Goal: Information Seeking & Learning: Learn about a topic

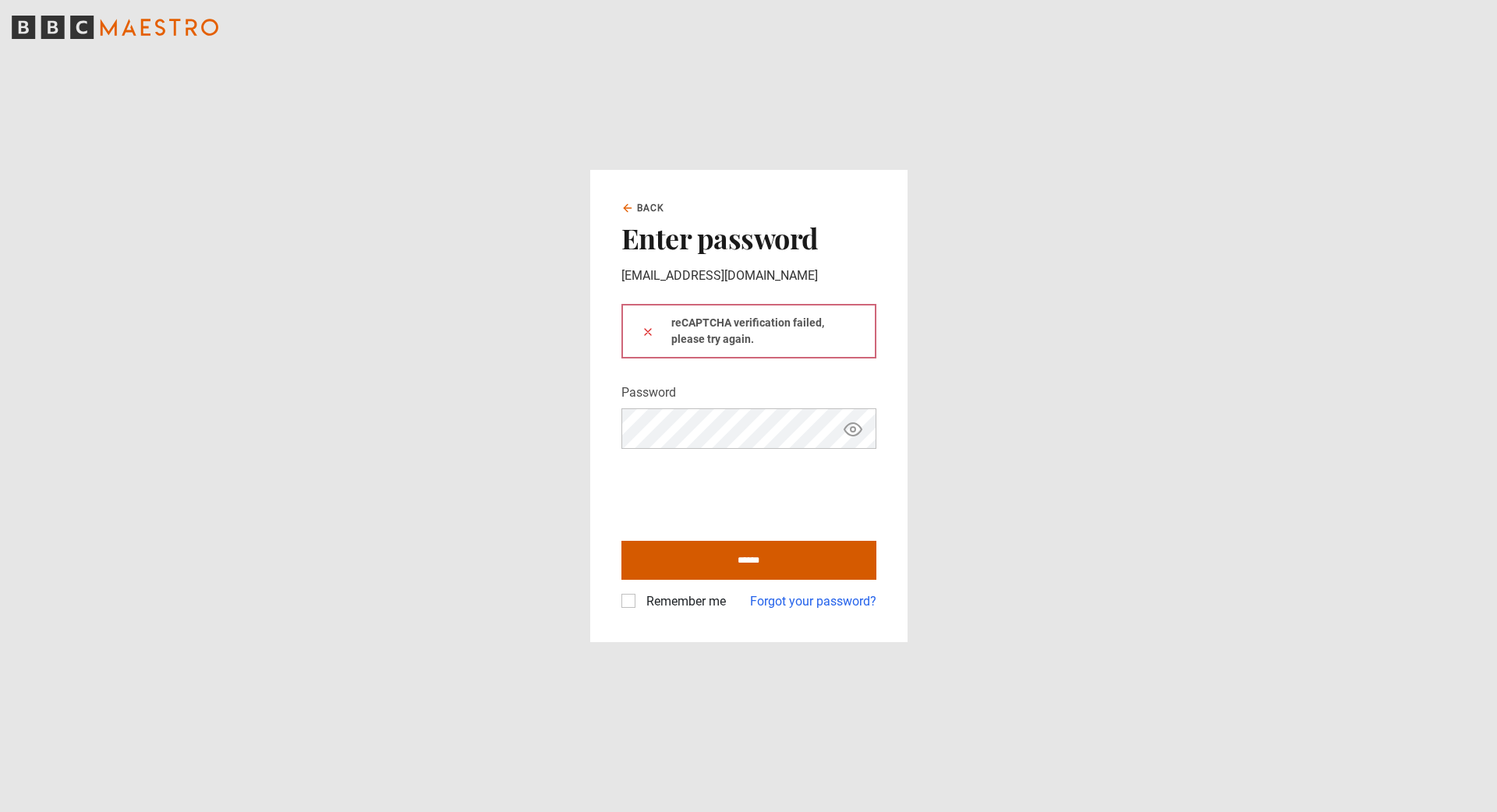
click at [726, 557] on input "******" at bounding box center [749, 560] width 255 height 39
type input "**********"
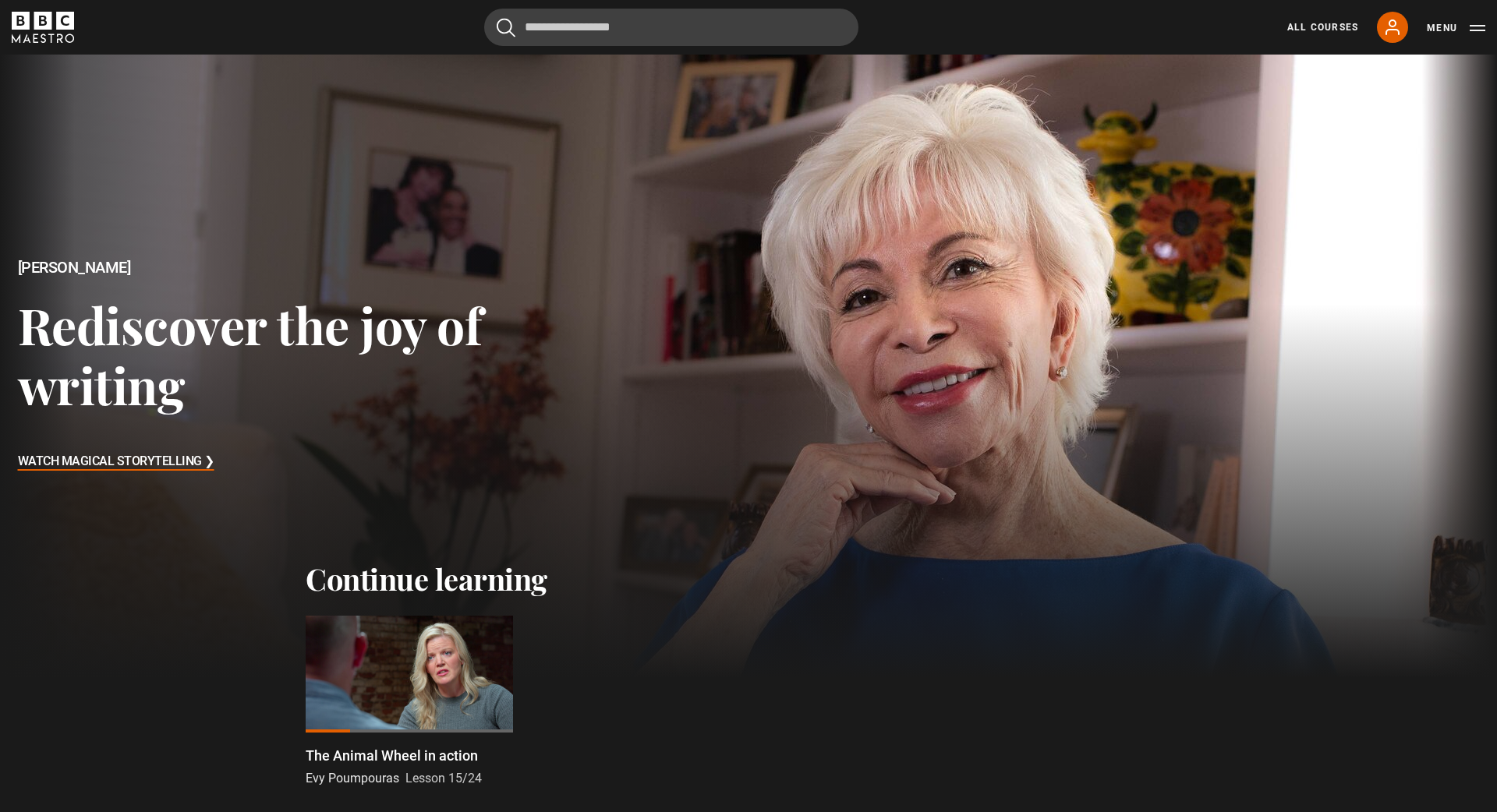
click at [444, 661] on div at bounding box center [410, 673] width 208 height 117
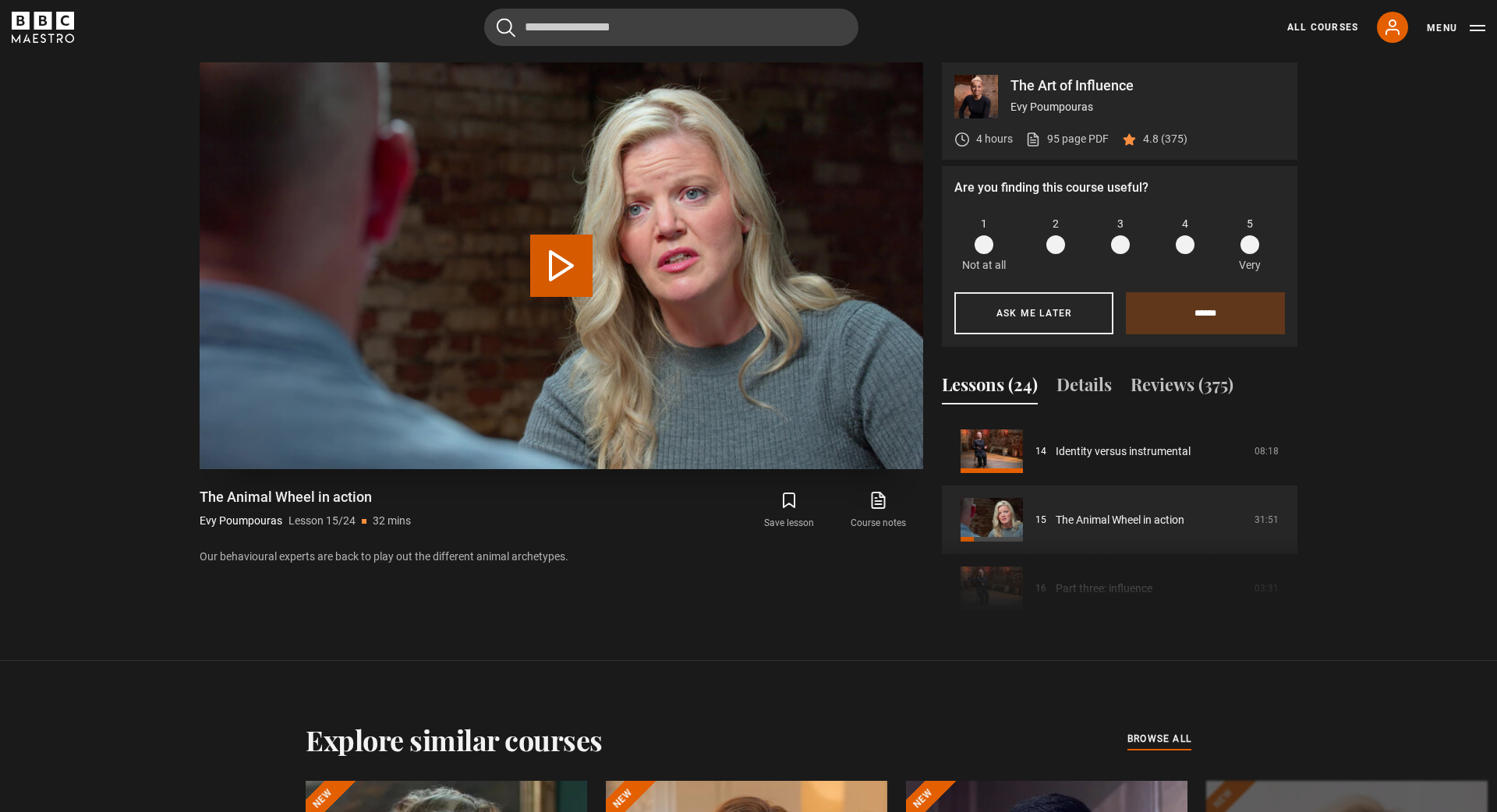
click at [558, 267] on button "Play Lesson The Animal Wheel in action" at bounding box center [561, 266] width 62 height 62
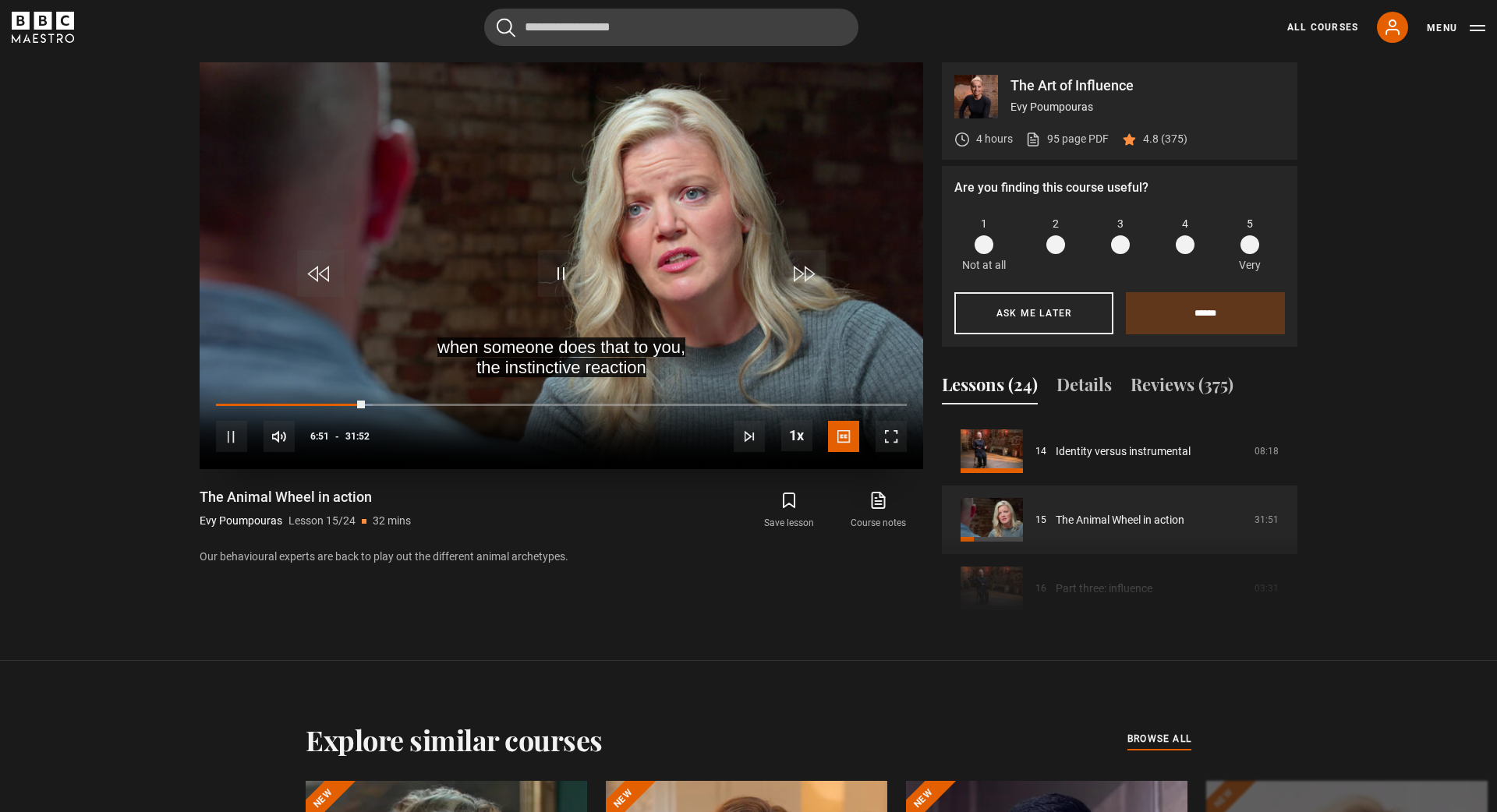
click at [903, 433] on span "Video Player" at bounding box center [891, 436] width 31 height 31
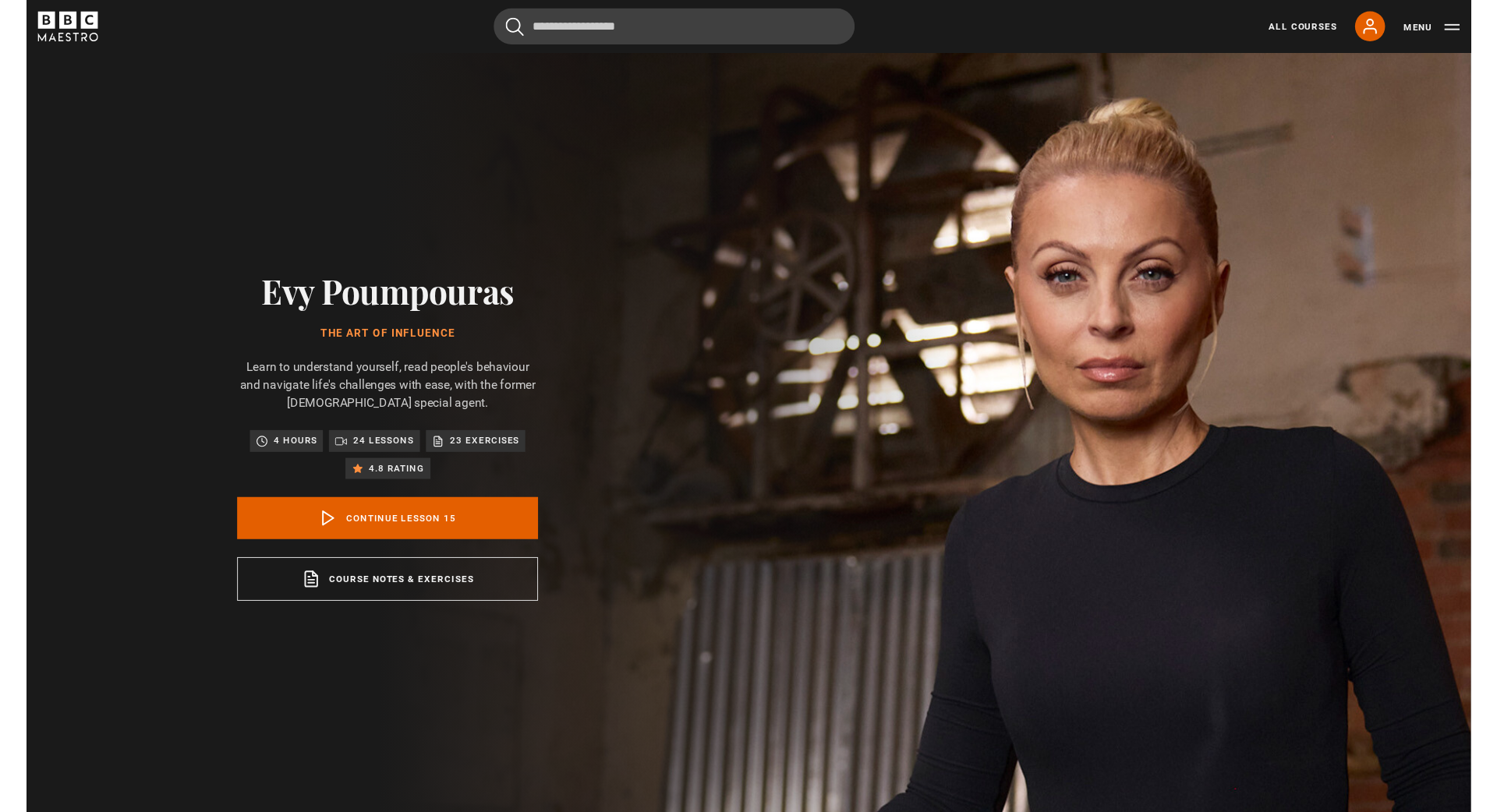
scroll to position [820, 0]
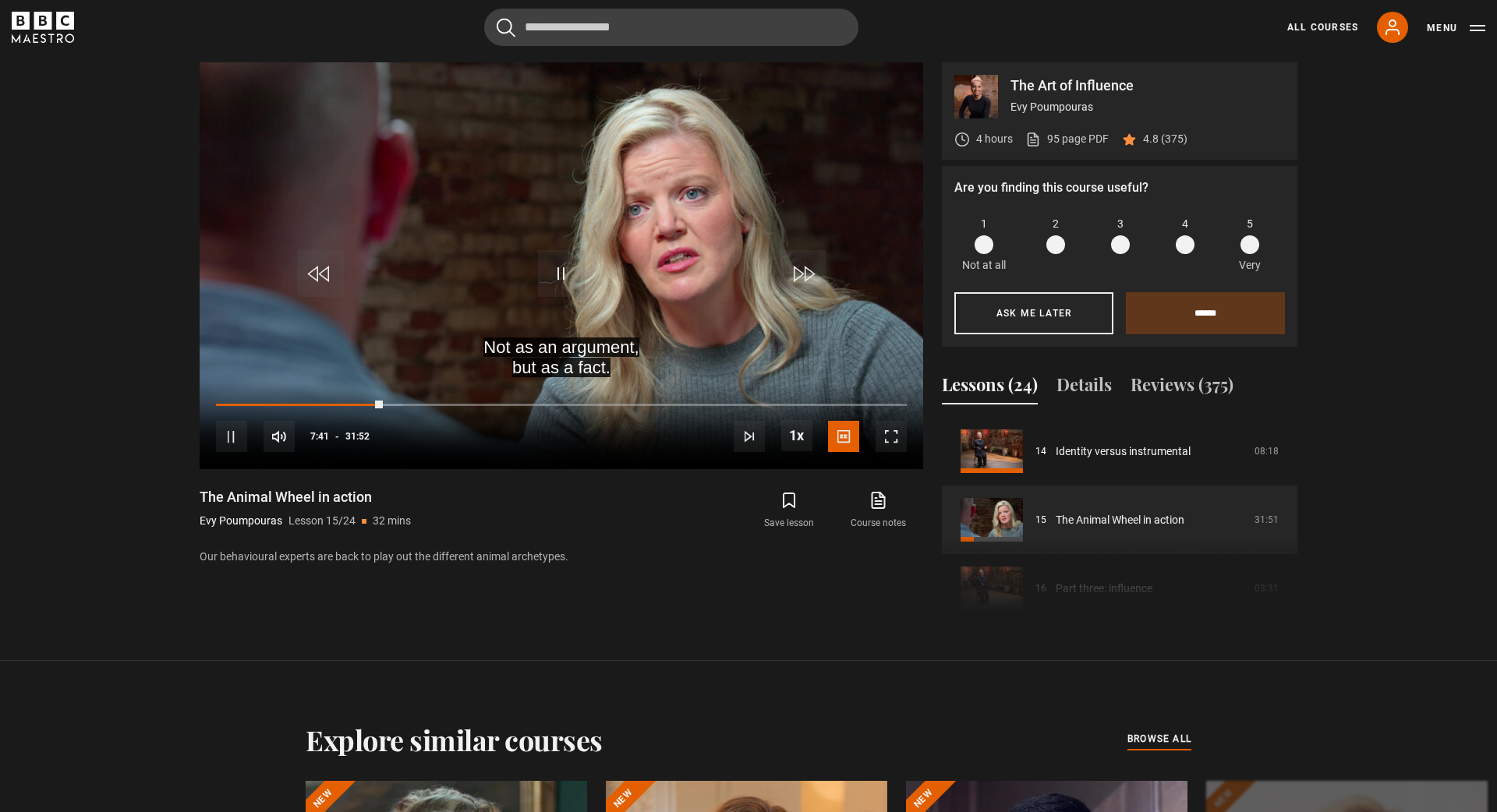
drag, startPoint x: 237, startPoint y: 437, endPoint x: 231, endPoint y: 483, distance: 46.4
click at [237, 437] on span "Video Player" at bounding box center [231, 436] width 31 height 31
click at [286, 634] on section "The Art of Influence Evy Poumpouras 4 hours 95 page PDF (opens in new tab) 4.8 …" at bounding box center [748, 331] width 1497 height 661
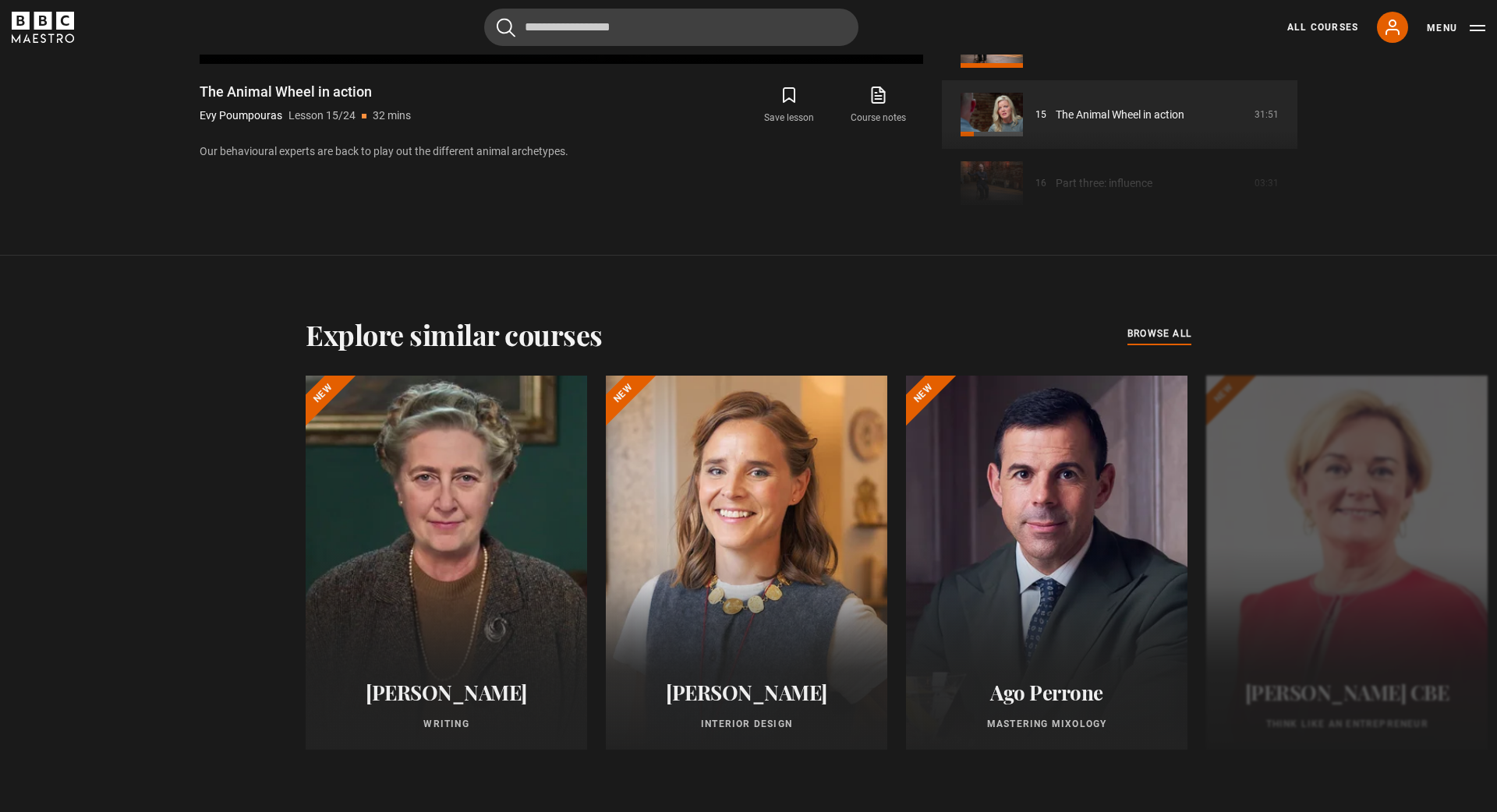
scroll to position [1319, 0]
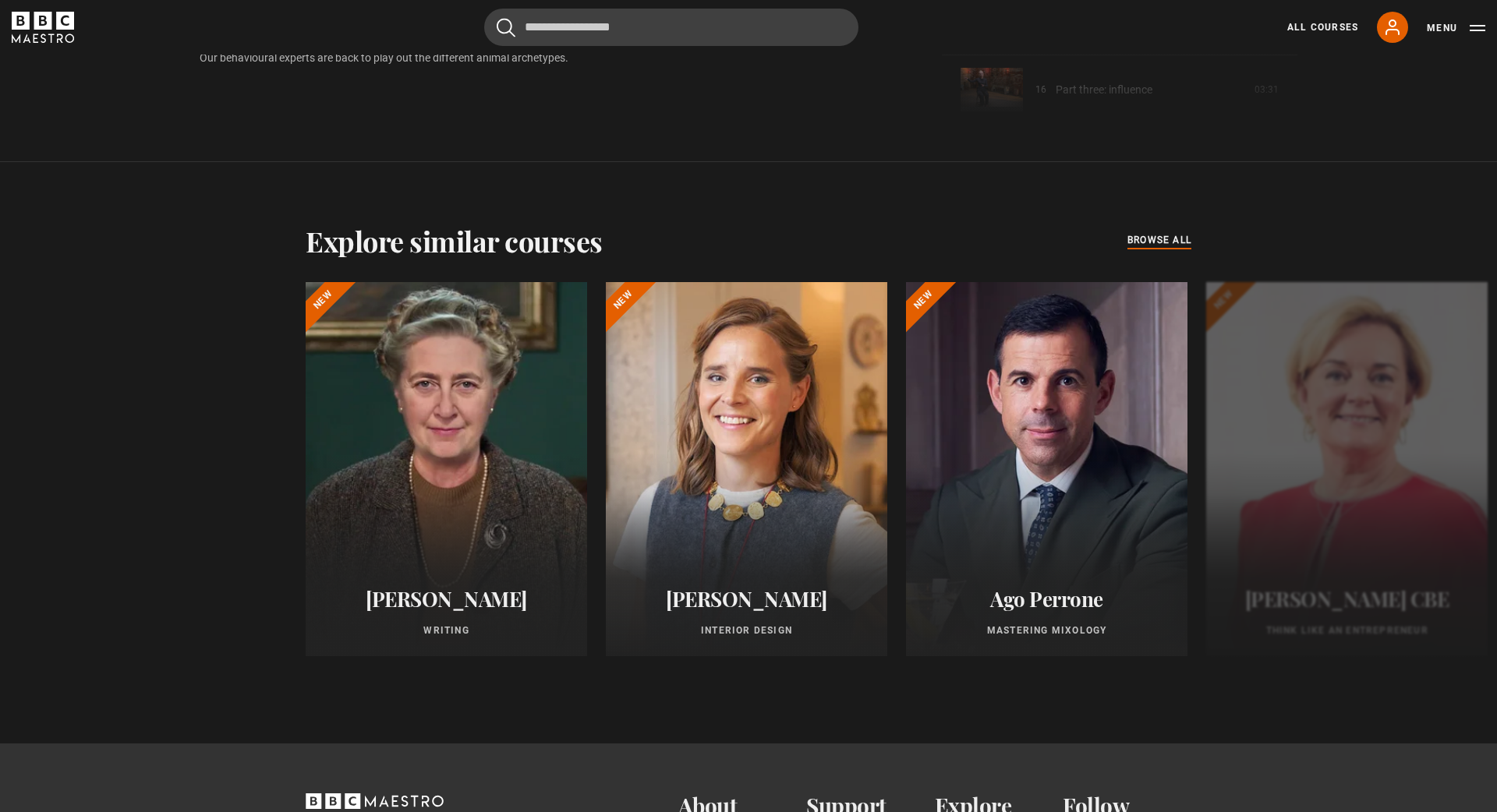
click at [1158, 242] on span "browse all" at bounding box center [1159, 240] width 64 height 16
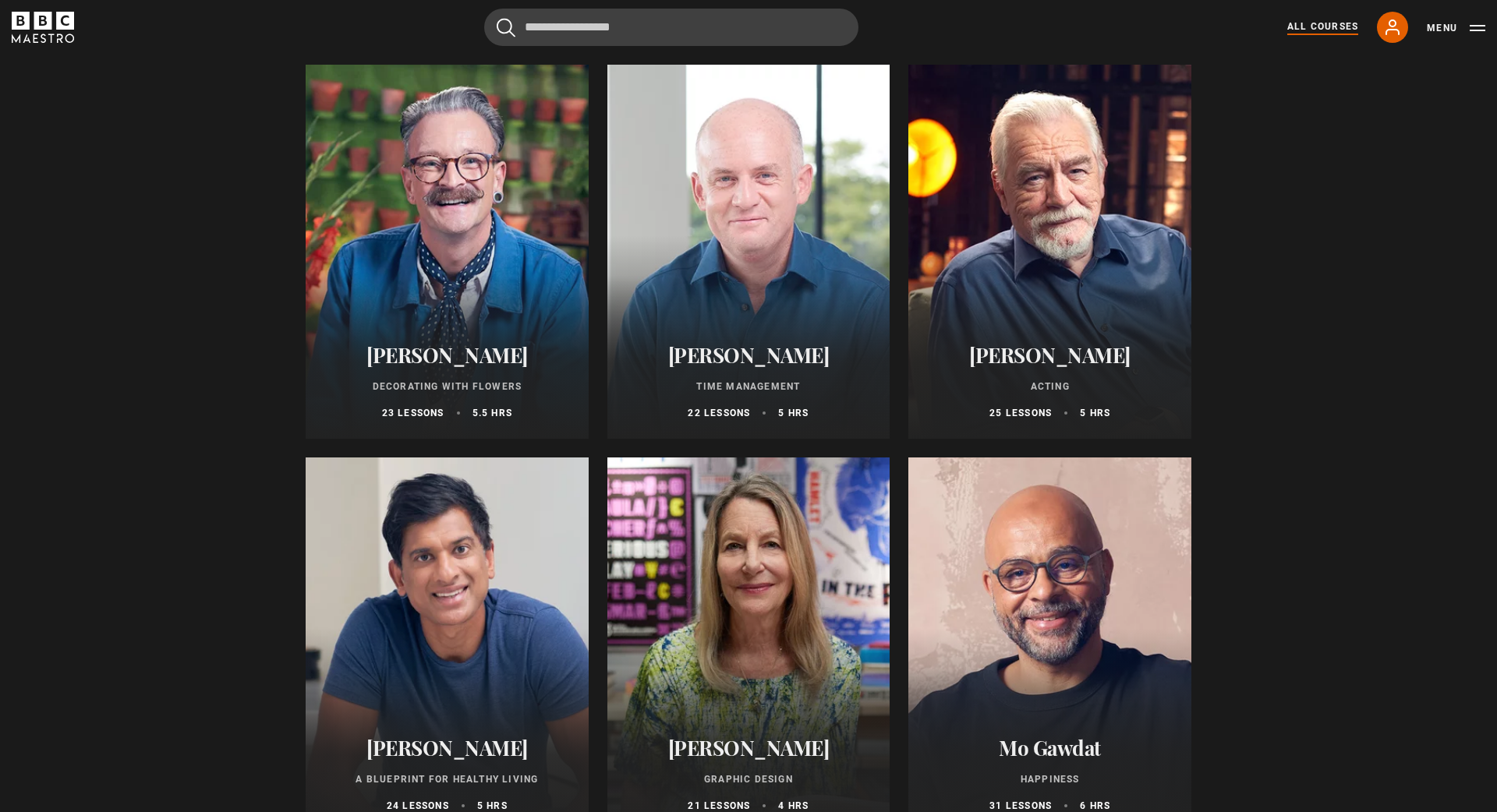
scroll to position [2214, 0]
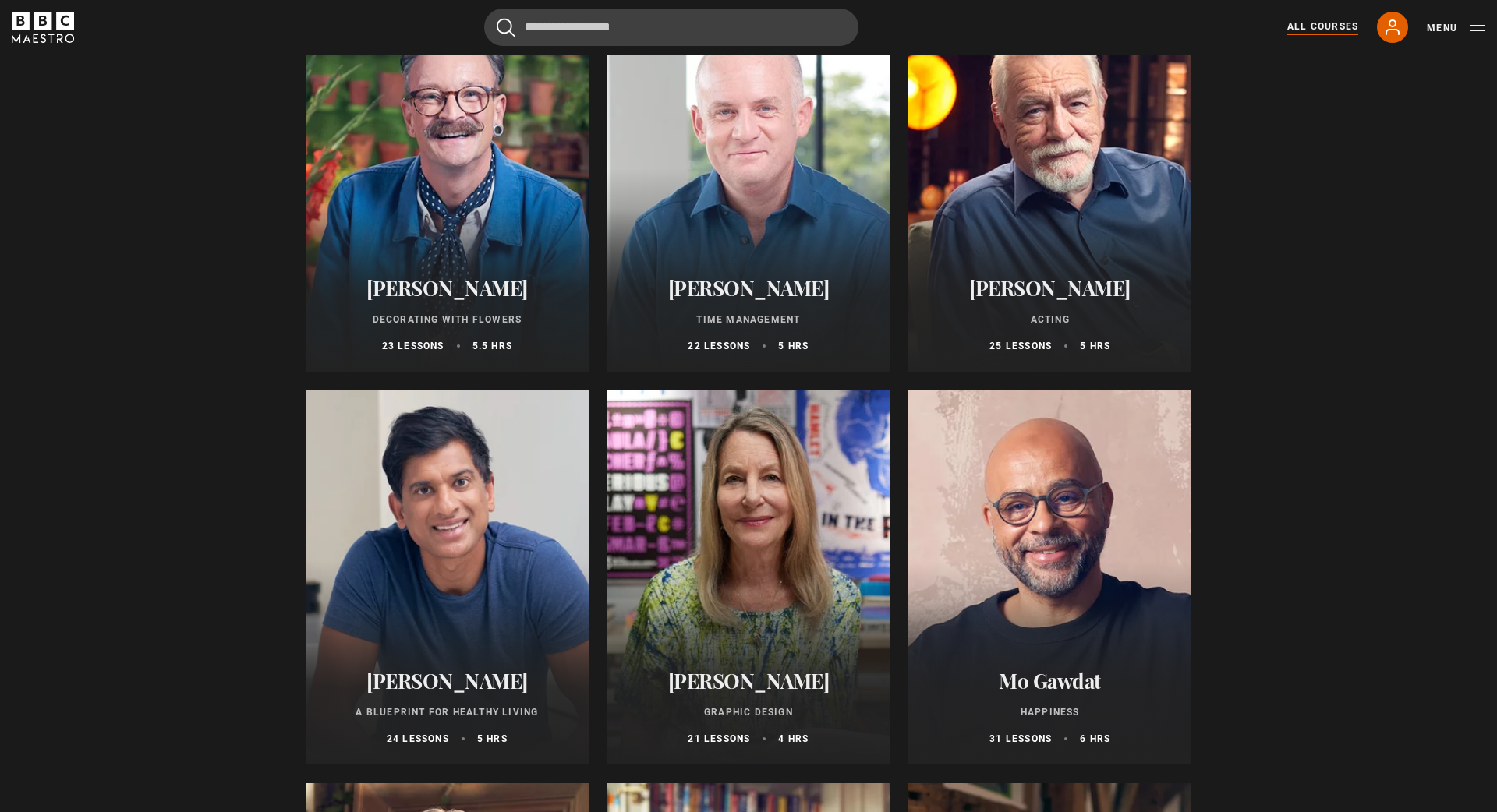
click at [755, 297] on h2 "[PERSON_NAME]" at bounding box center [749, 288] width 246 height 24
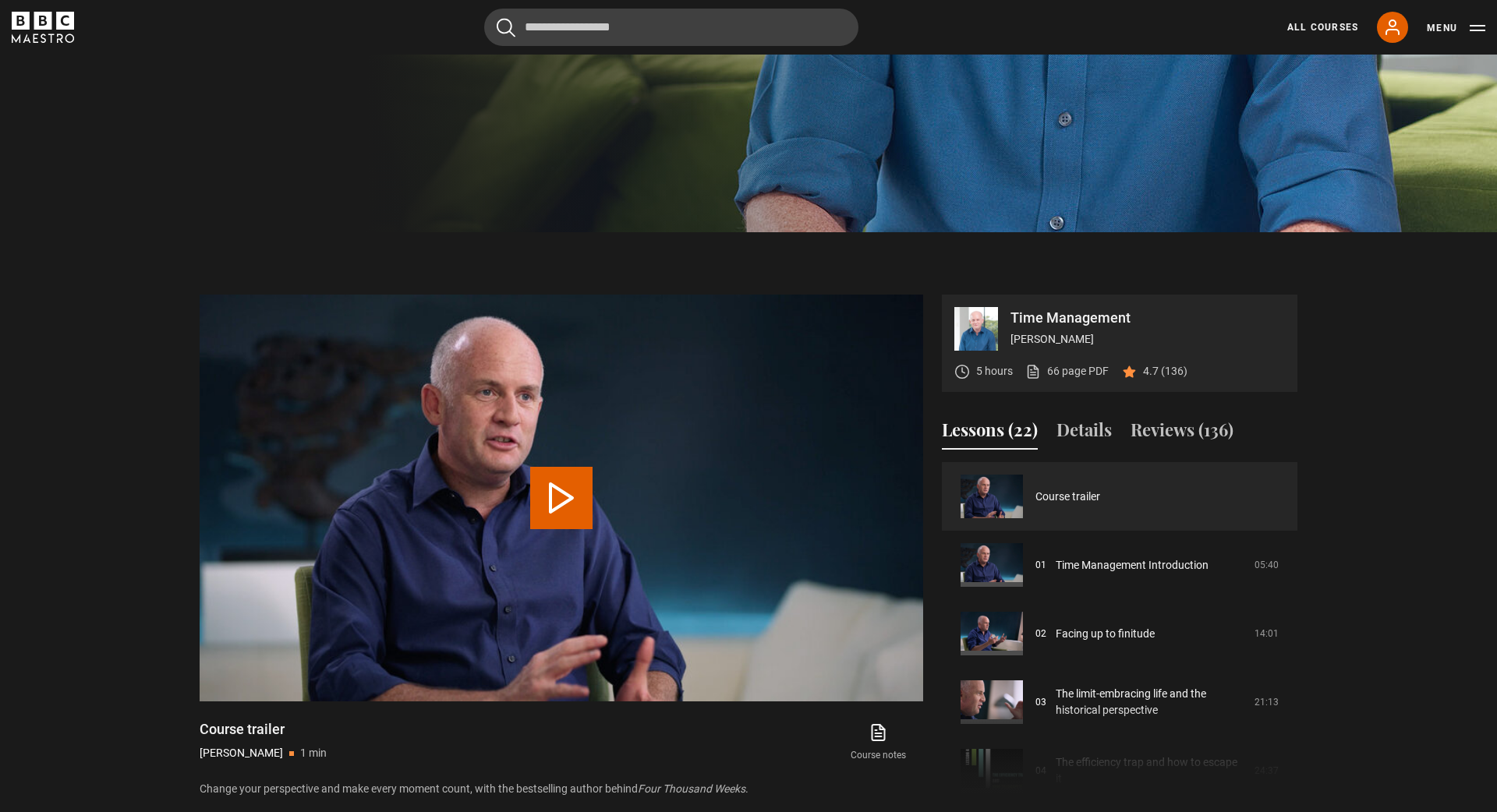
scroll to position [623, 0]
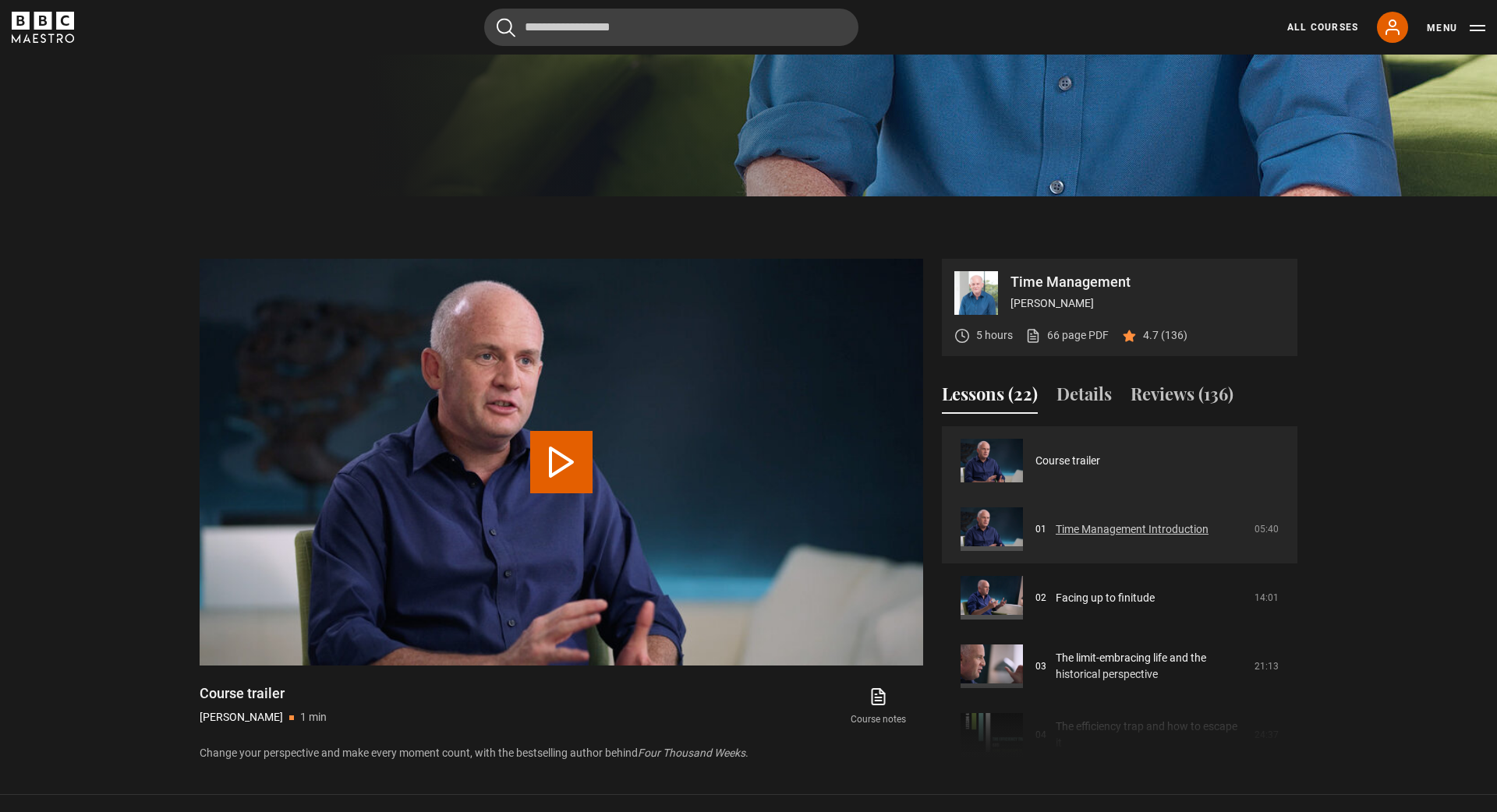
click at [1085, 529] on link "Time Management Introduction" at bounding box center [1132, 529] width 152 height 16
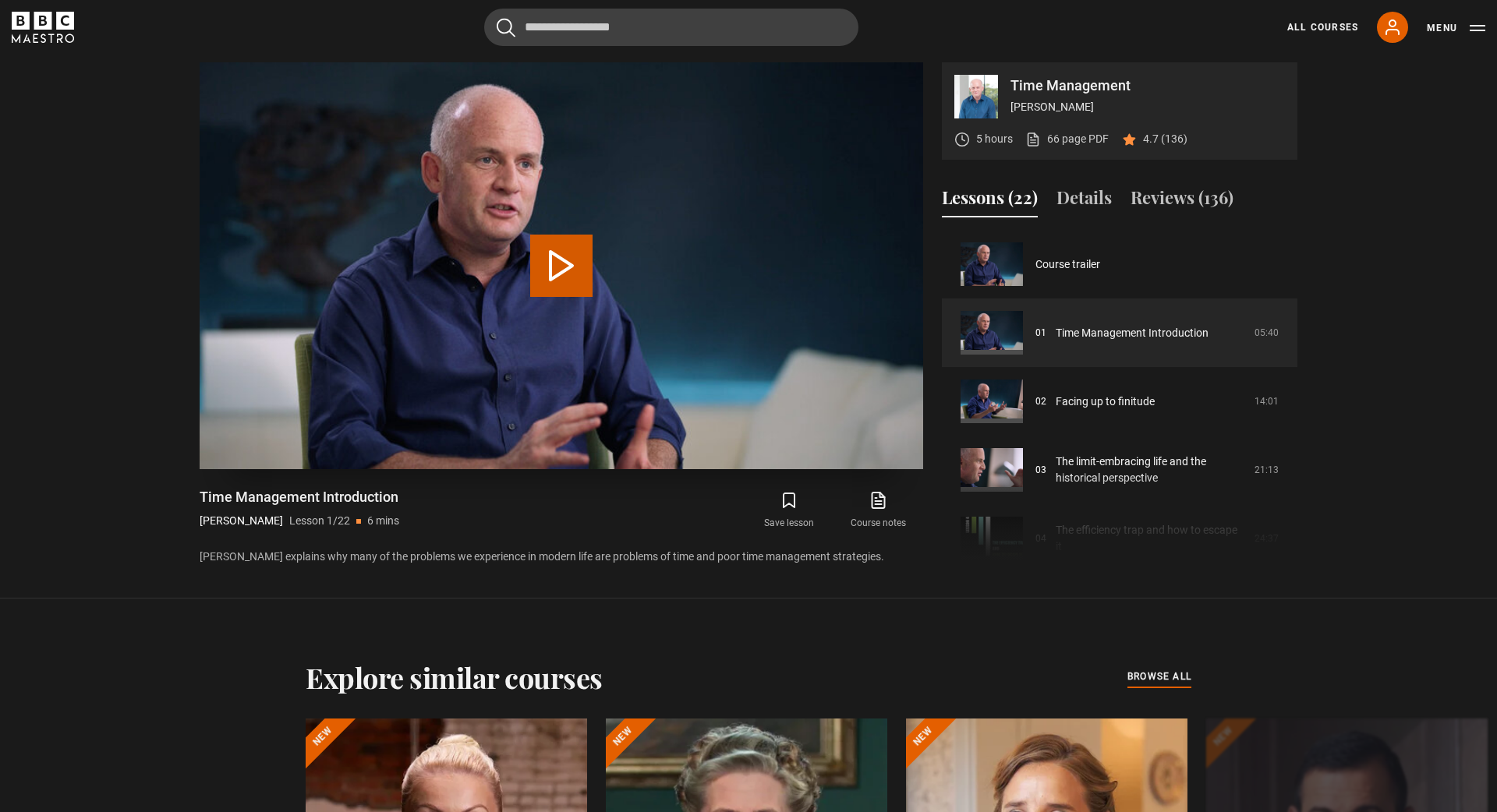
click at [556, 267] on button "Play Lesson Time Management Introduction" at bounding box center [561, 266] width 62 height 62
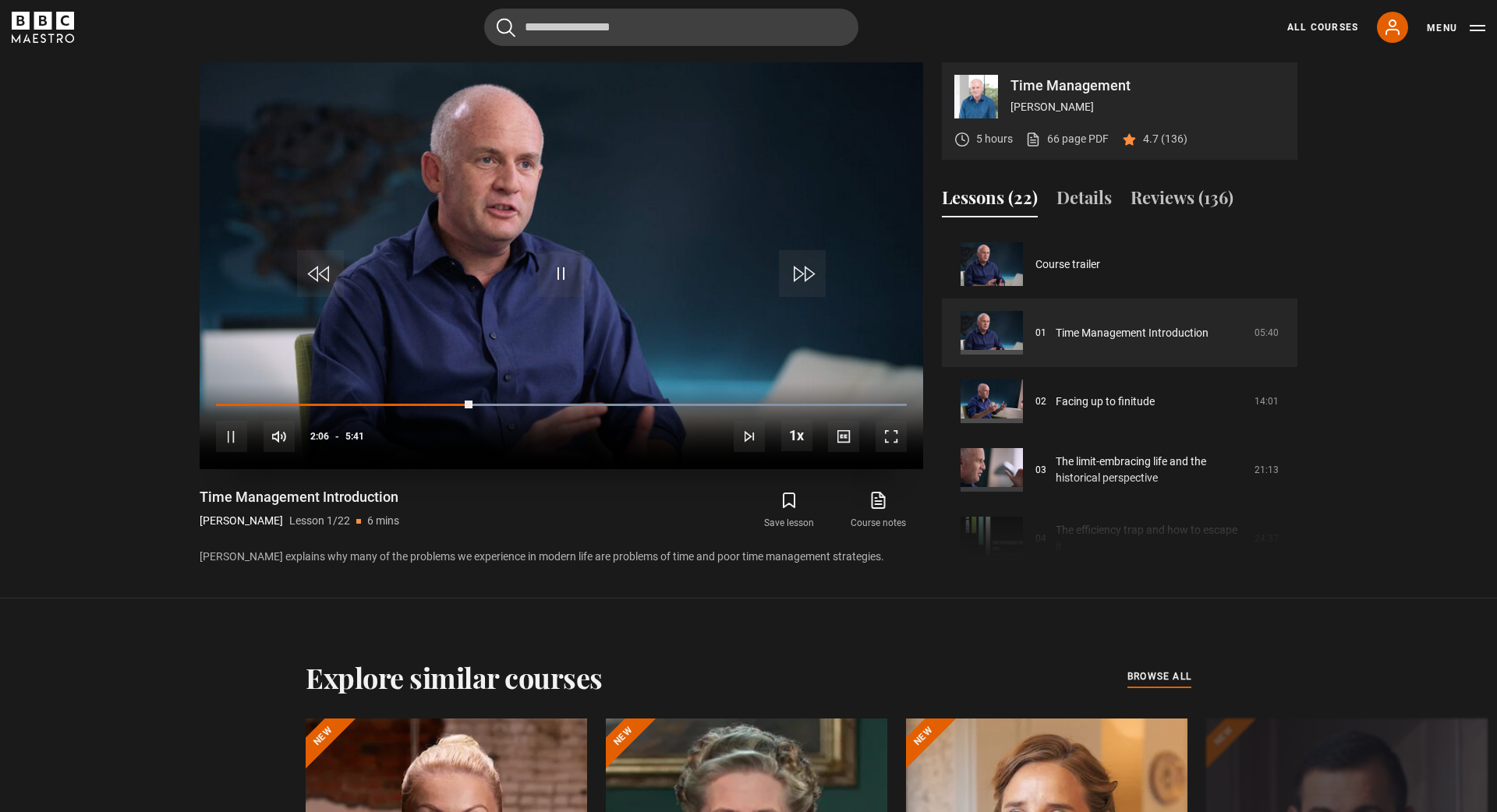
click at [891, 432] on span "Video Player" at bounding box center [891, 436] width 31 height 31
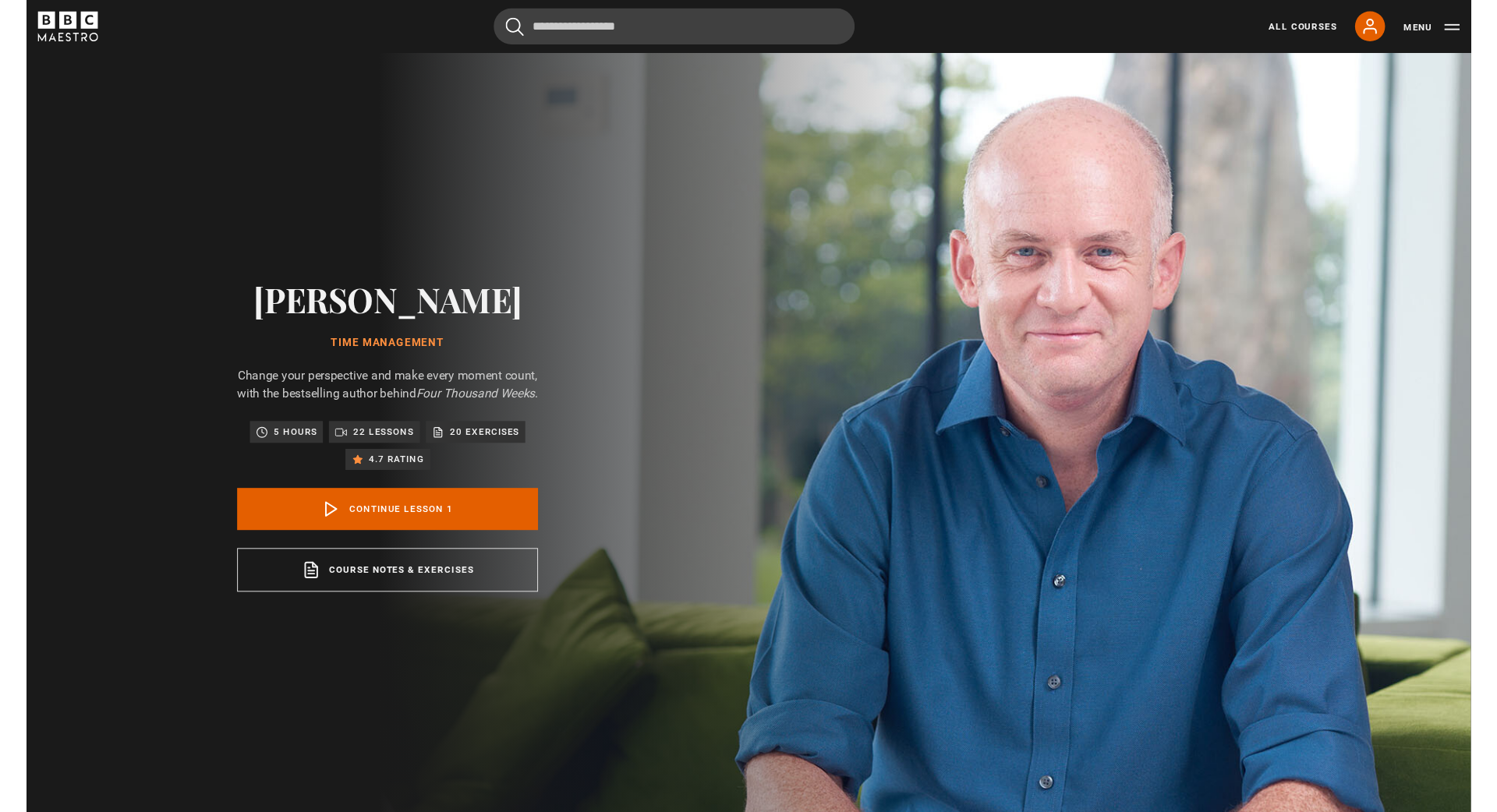
scroll to position [820, 0]
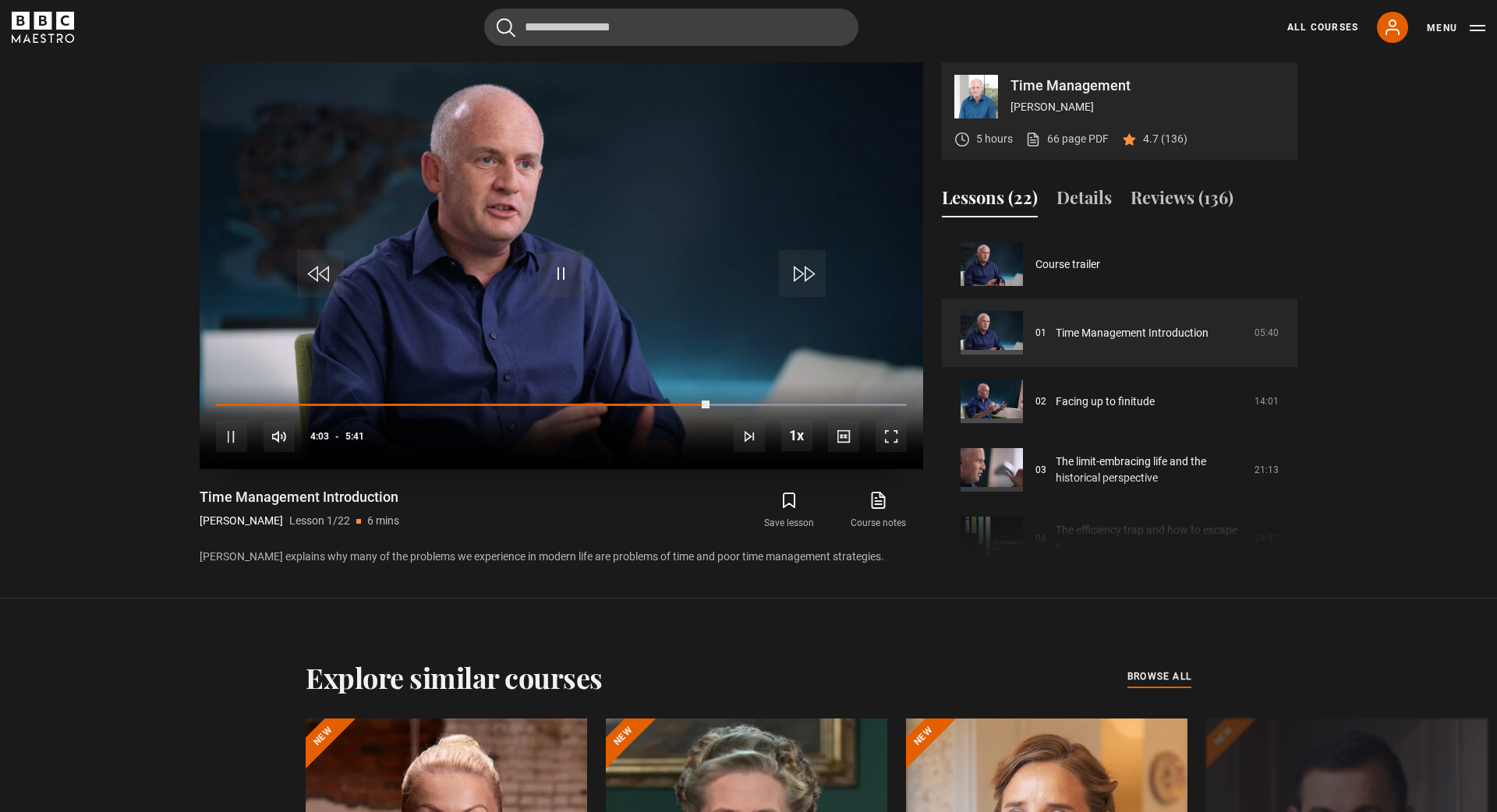
click at [888, 437] on span "Video Player" at bounding box center [891, 436] width 31 height 31
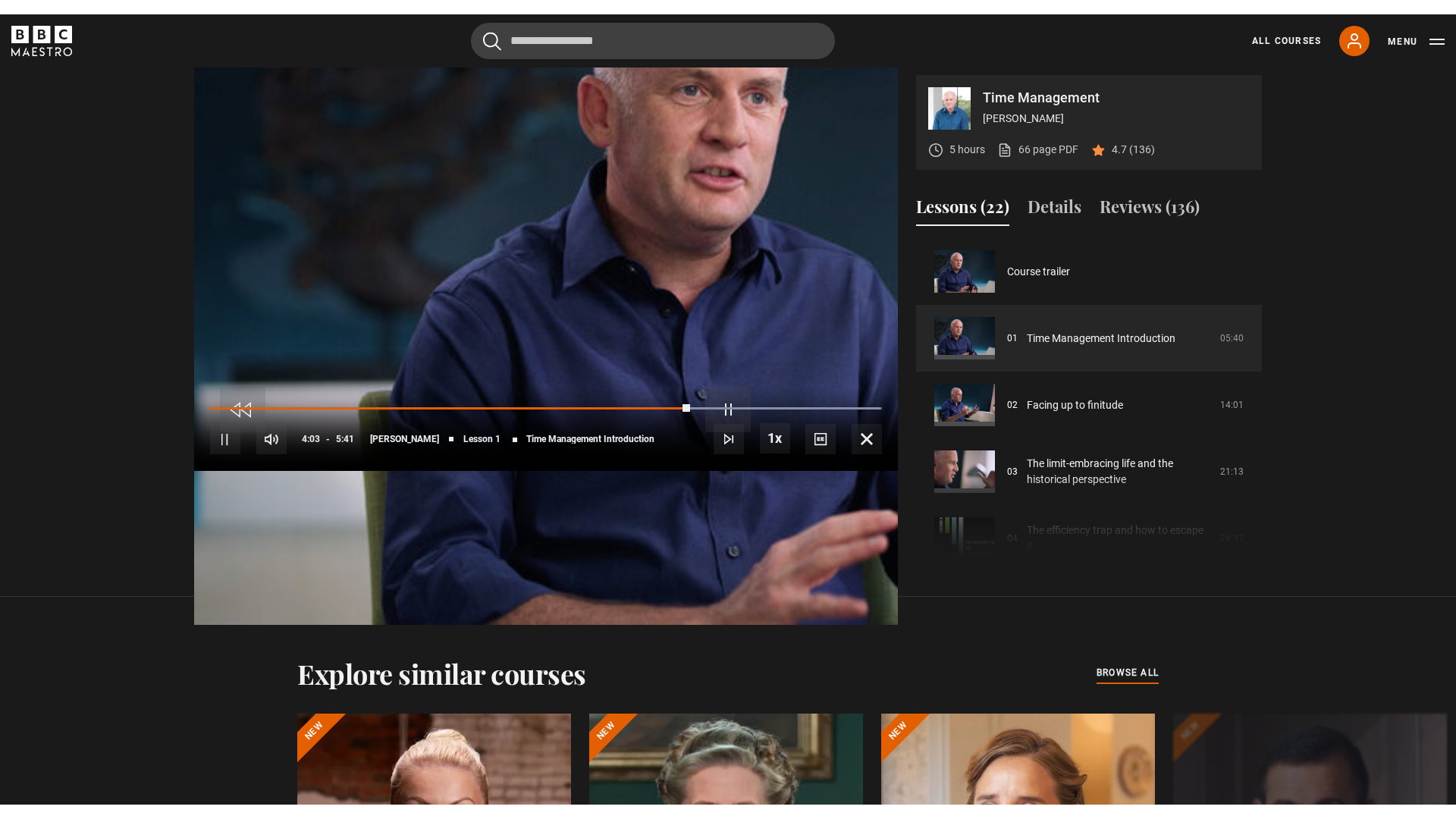
scroll to position [0, 0]
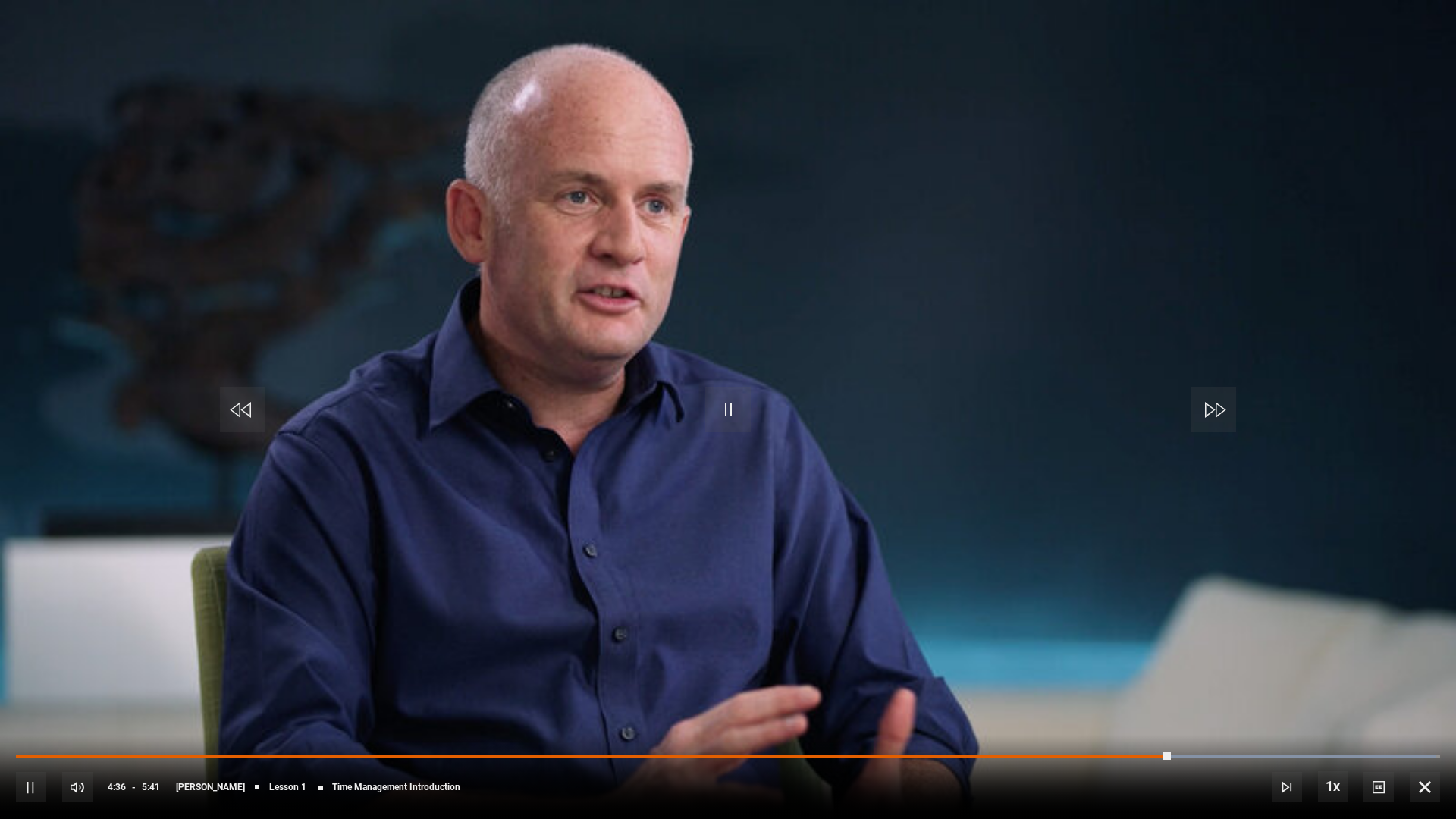
click at [41, 784] on span "Video Player" at bounding box center [31, 788] width 30 height 30
click at [728, 410] on span "Video Player" at bounding box center [728, 410] width 45 height 46
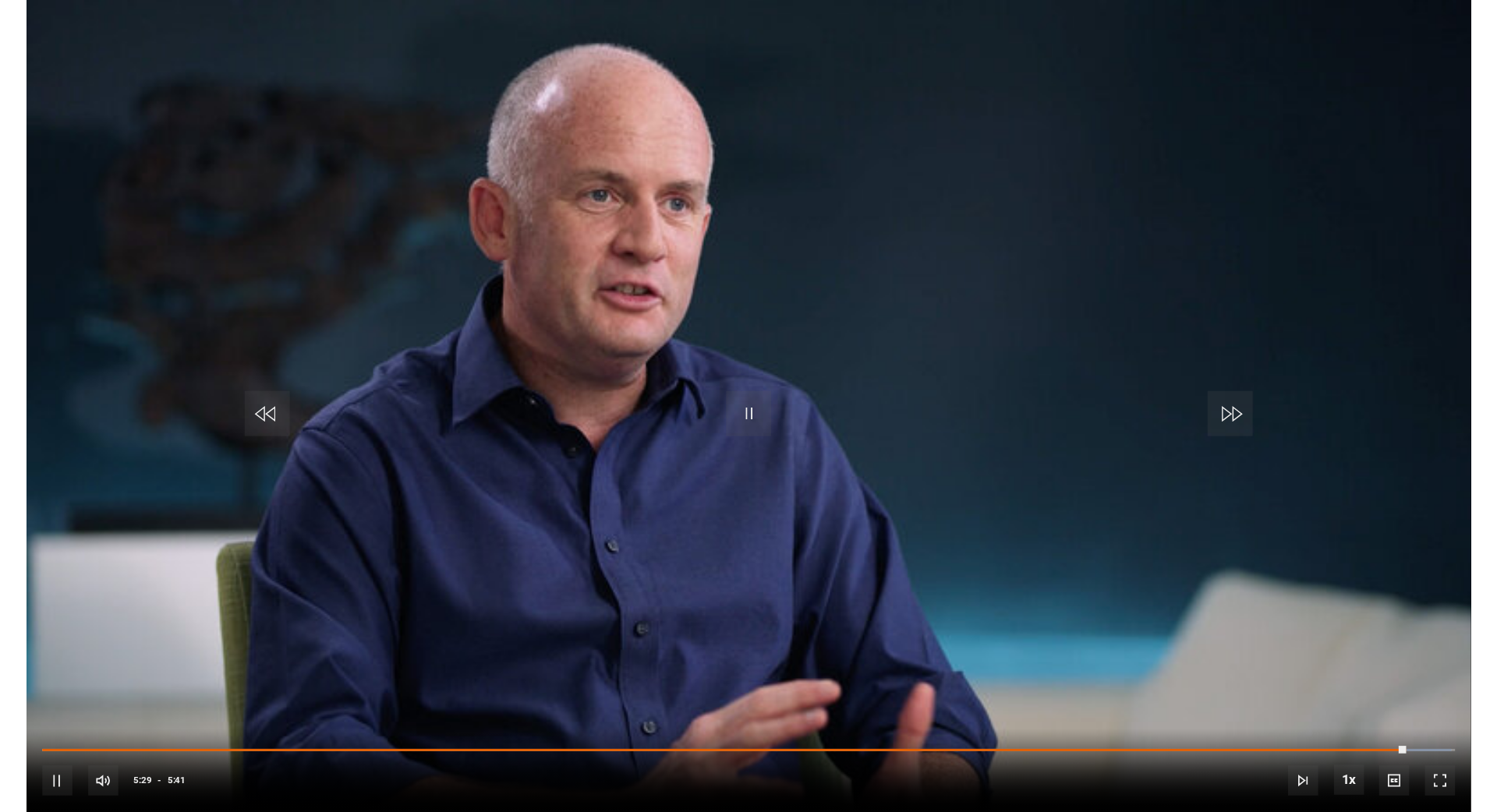
scroll to position [820, 0]
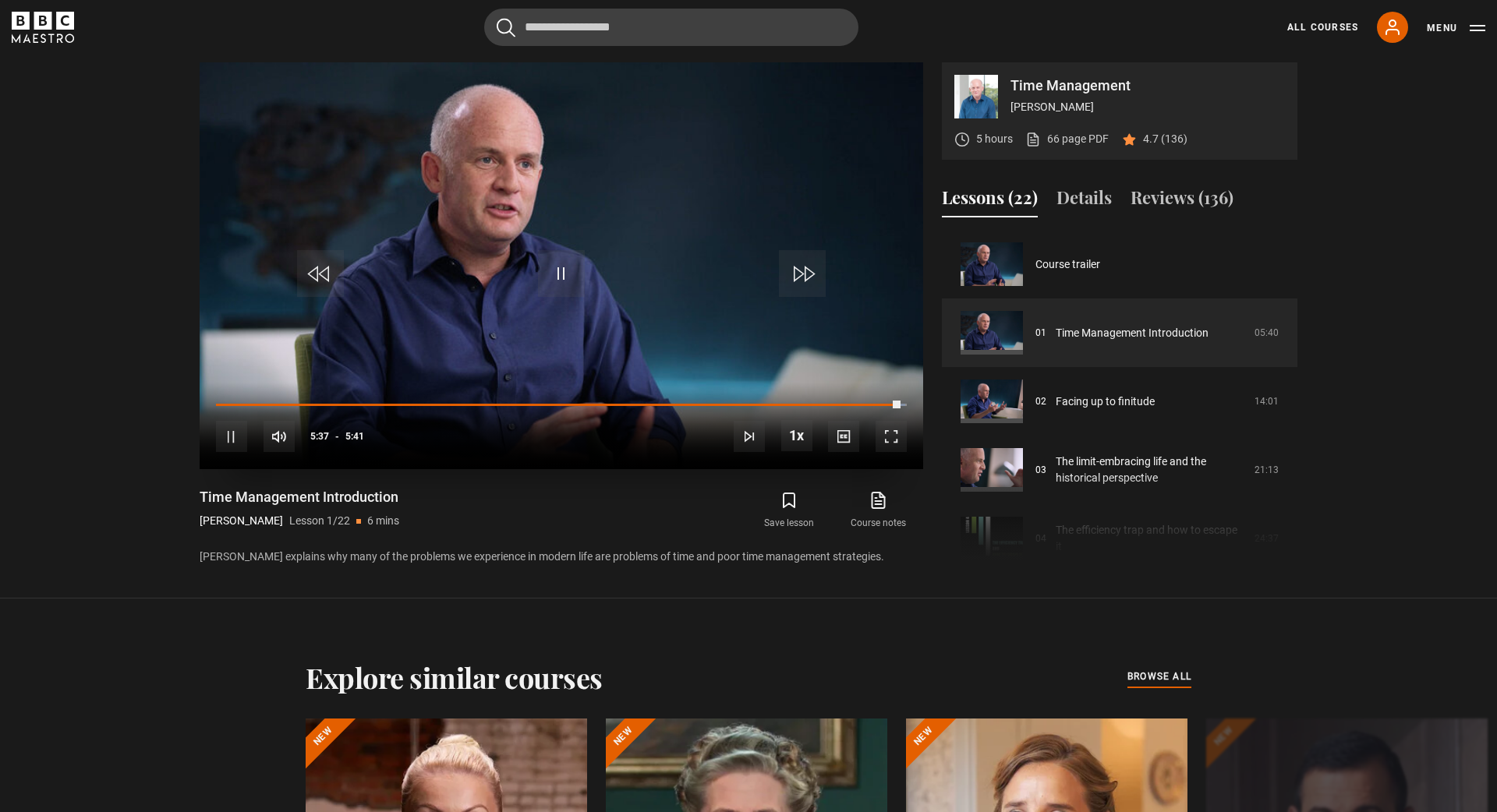
click at [746, 441] on span "Video Player" at bounding box center [749, 436] width 31 height 31
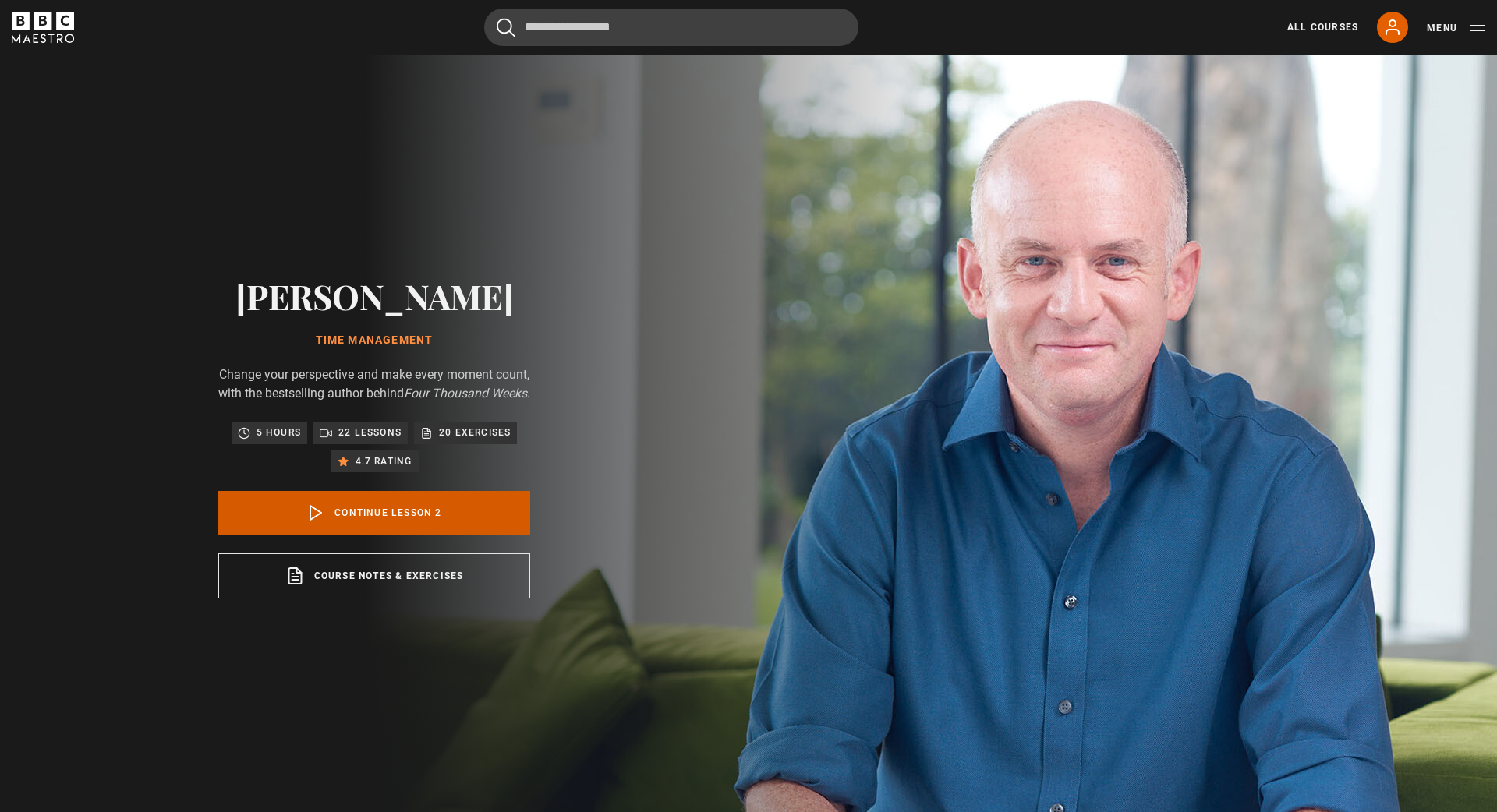
scroll to position [68, 0]
click at [397, 523] on link "Continue lesson 2" at bounding box center [374, 512] width 312 height 43
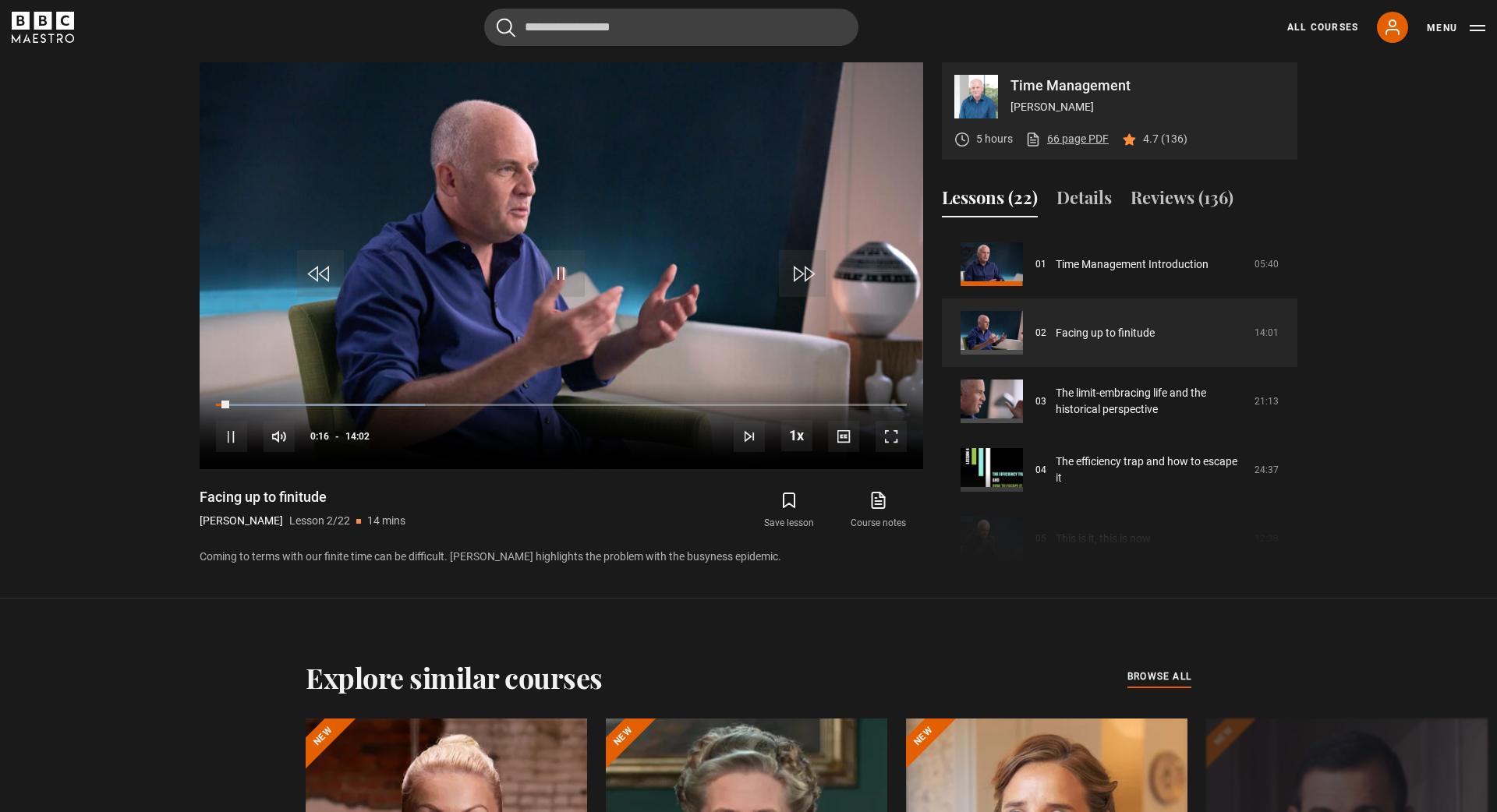
click at [1060, 139] on link "66 page PDF (opens in new tab)" at bounding box center [1067, 139] width 83 height 16
click at [412, 551] on p "Coming to terms with our finite time can be difficult. [PERSON_NAME] highlights…" at bounding box center [562, 557] width 724 height 16
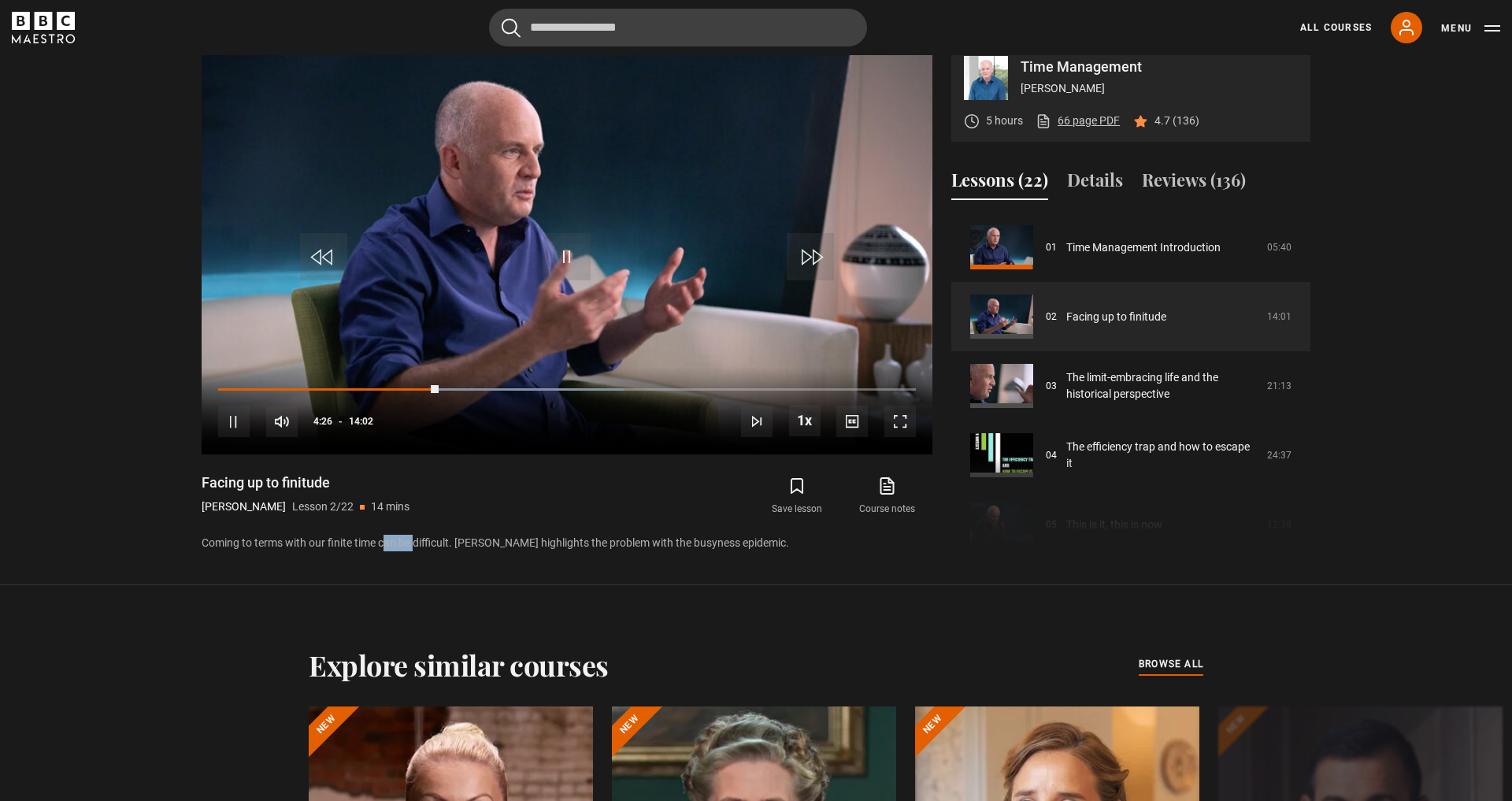
click at [1081, 129] on link "66 page PDF (opens in new tab)" at bounding box center [1077, 121] width 84 height 17
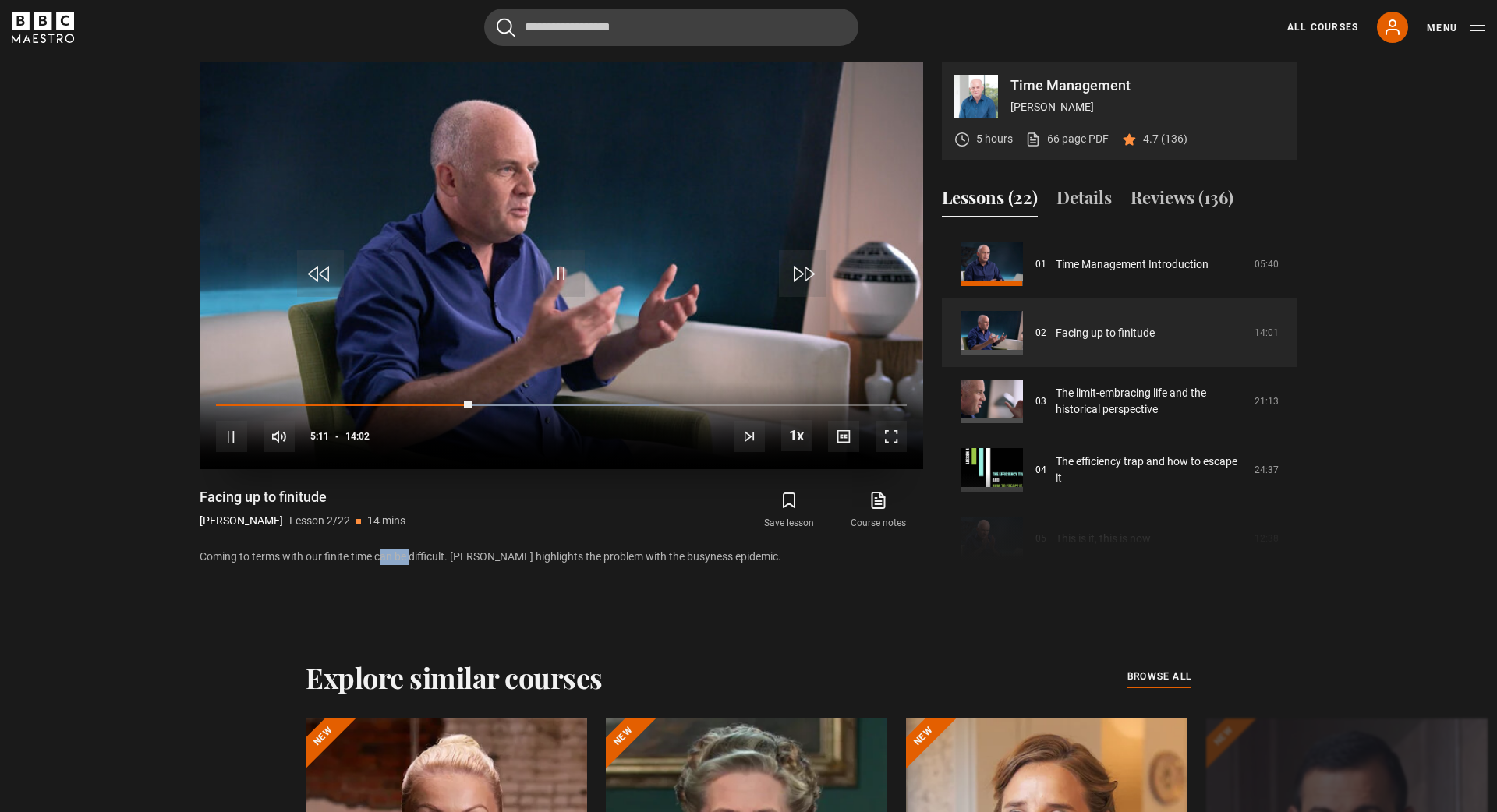
click at [898, 422] on span "Video Player" at bounding box center [891, 436] width 31 height 31
drag, startPoint x: 294, startPoint y: 479, endPoint x: 273, endPoint y: 475, distance: 21.4
click at [273, 488] on h1 "Facing up to finitude" at bounding box center [303, 498] width 206 height 19
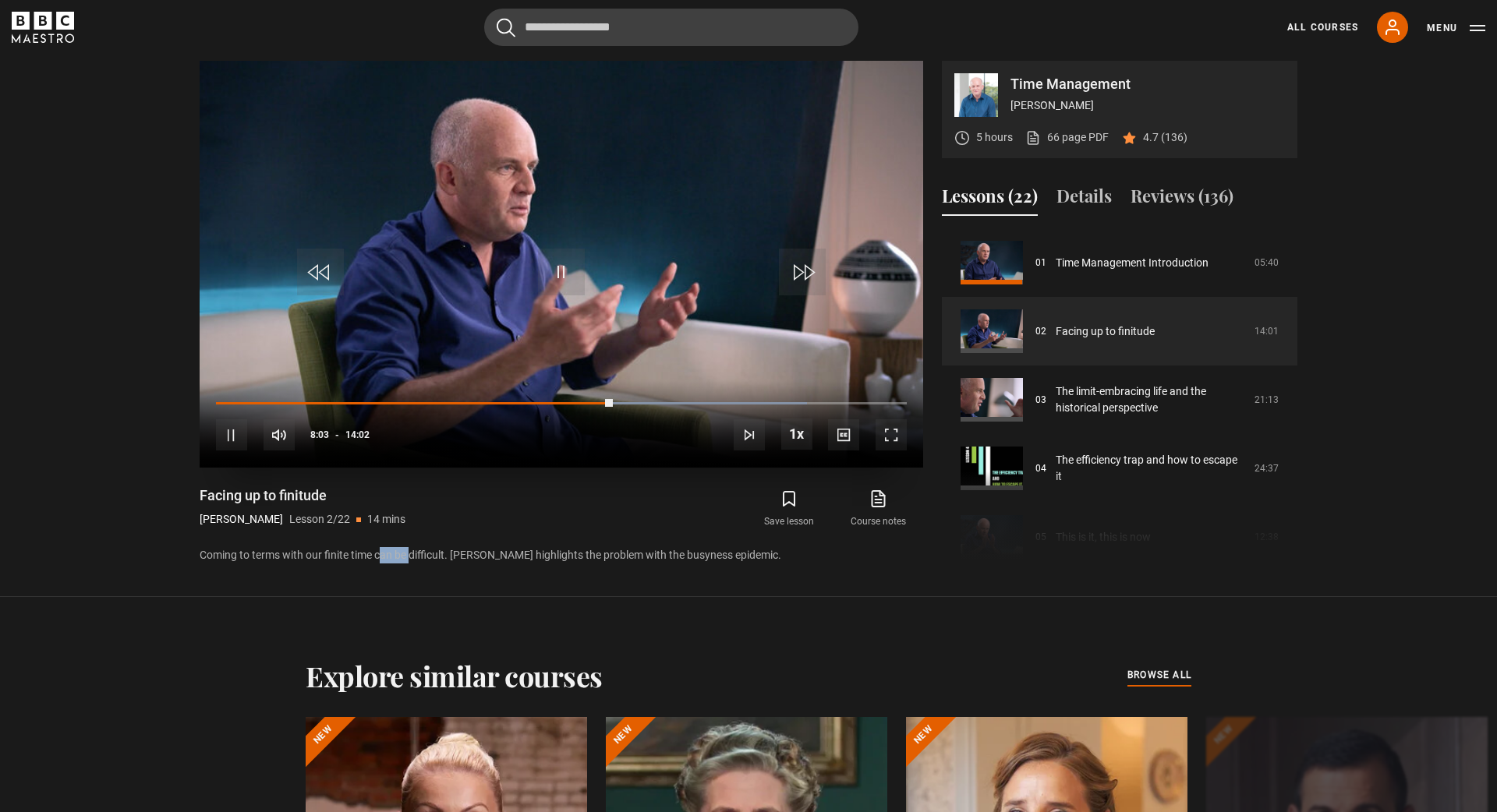
scroll to position [819, 0]
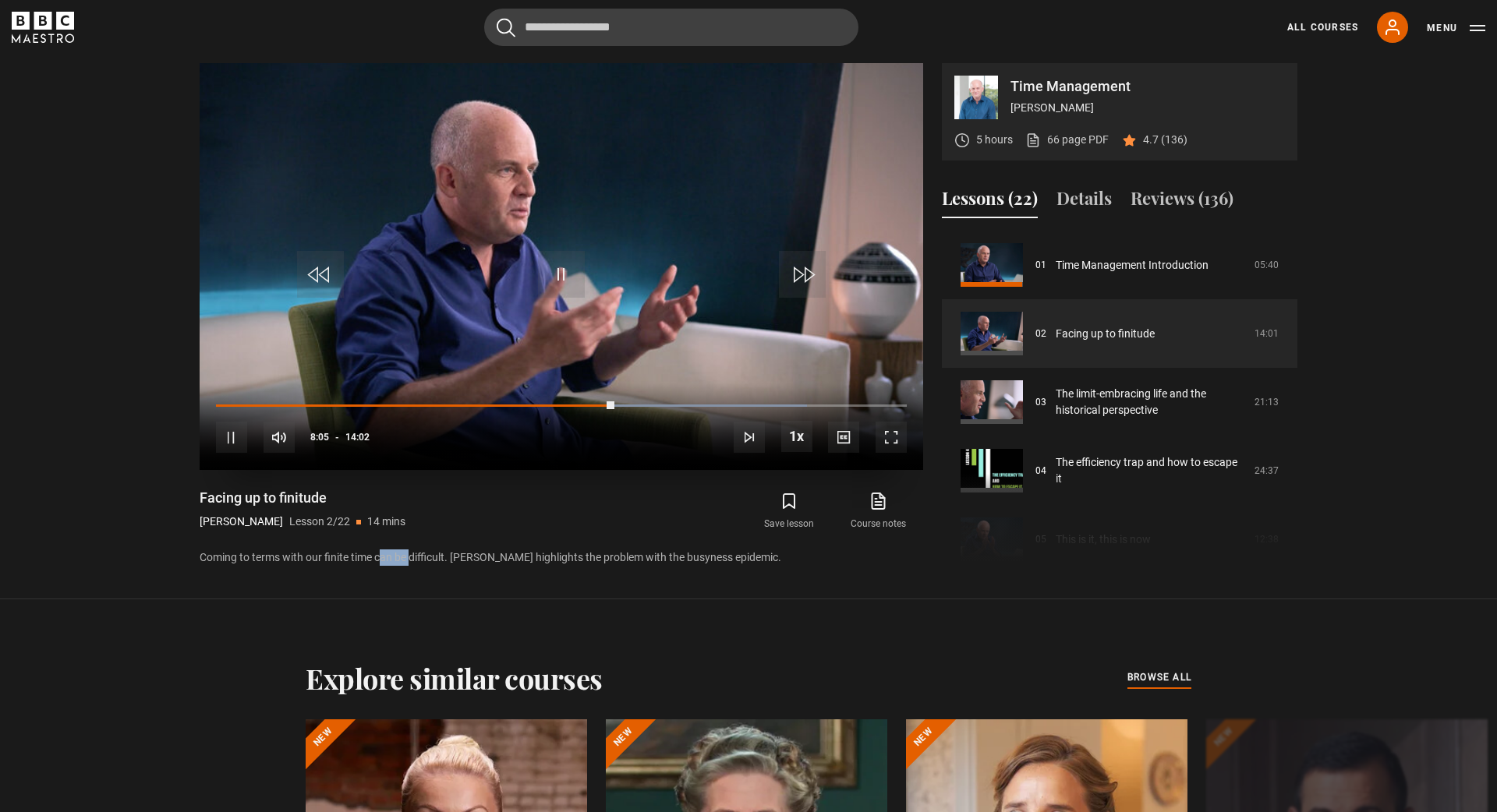
click at [883, 435] on span "Video Player" at bounding box center [891, 437] width 31 height 31
click at [235, 440] on span "Video Player" at bounding box center [231, 437] width 31 height 31
